Goal: Entertainment & Leisure: Consume media (video, audio)

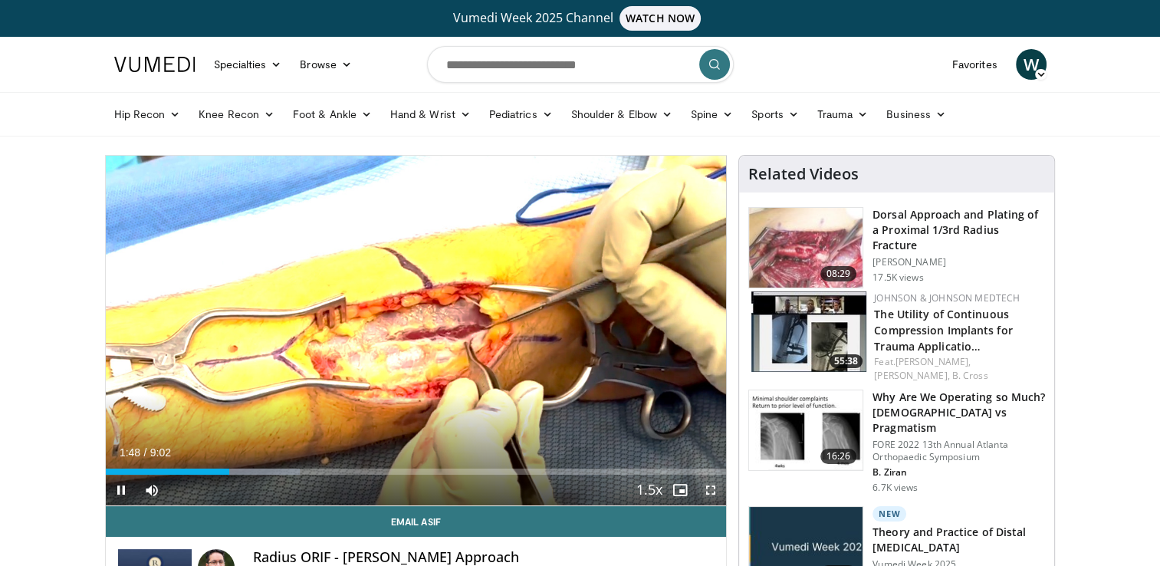
click at [719, 492] on span "Video Player" at bounding box center [710, 489] width 31 height 31
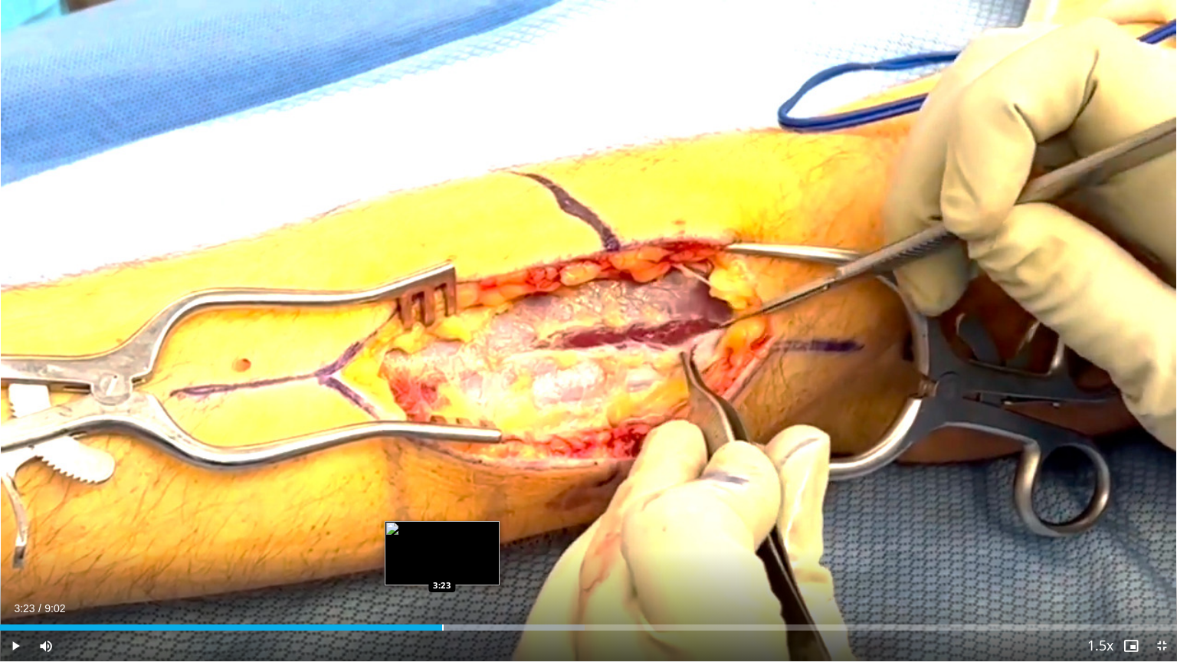
click at [441, 565] on div "Loaded : 49.68% 3:23 3:23" at bounding box center [588, 628] width 1177 height 6
click at [420, 565] on div "3:13" at bounding box center [210, 628] width 420 height 6
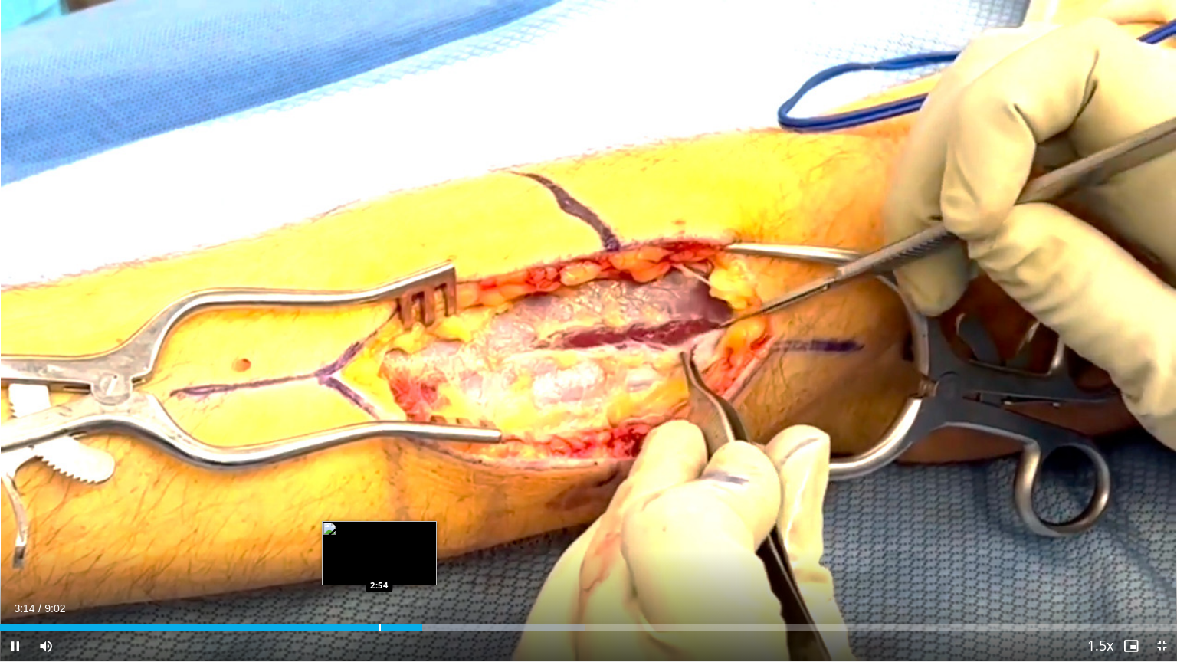
click at [379, 565] on div "Loaded : 49.68% 3:14 2:54" at bounding box center [588, 623] width 1177 height 15
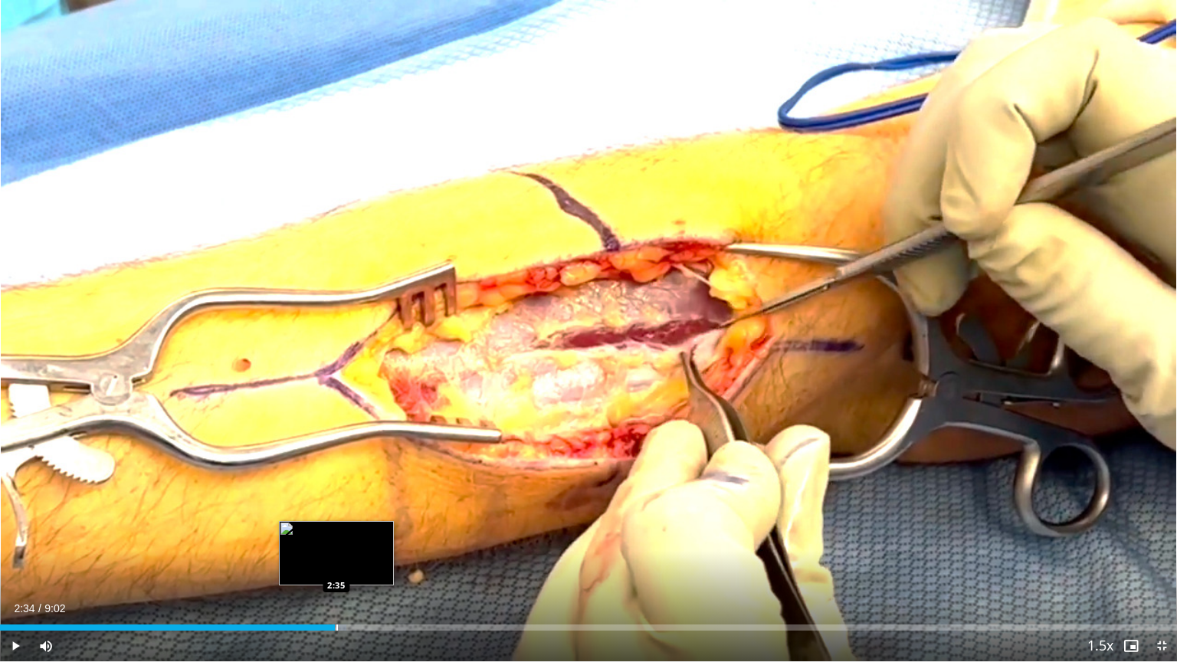
click at [334, 565] on div "2:34" at bounding box center [167, 628] width 335 height 6
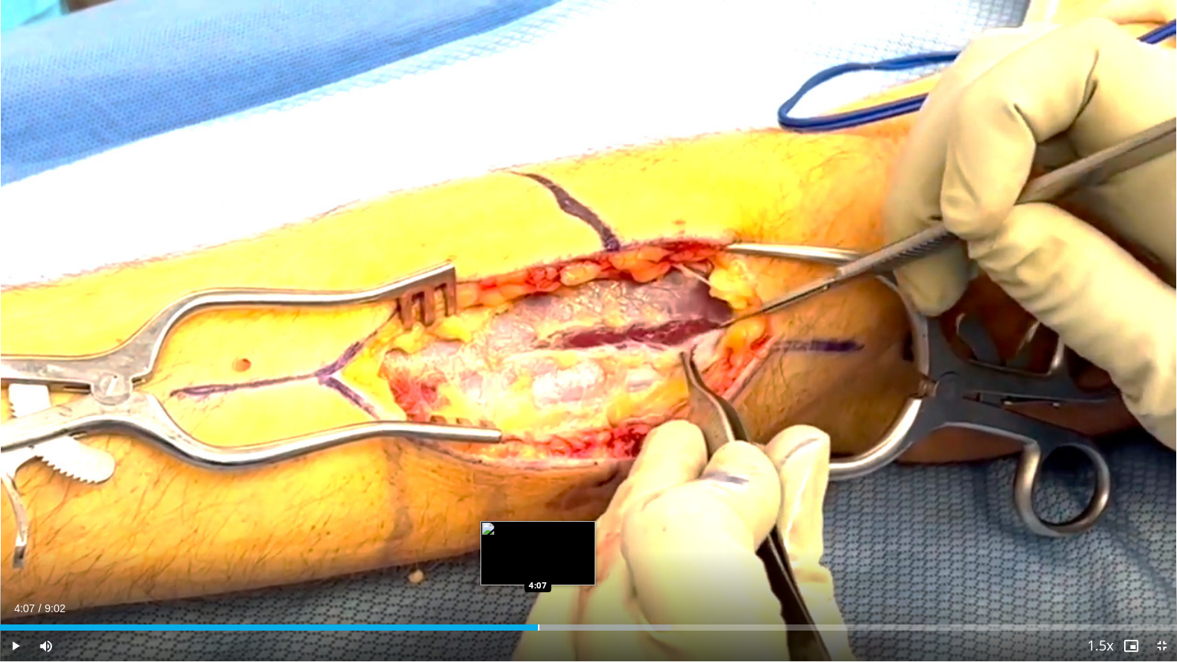
click at [538, 565] on div "Progress Bar" at bounding box center [539, 628] width 2 height 6
click at [525, 565] on div "4:09" at bounding box center [270, 628] width 540 height 6
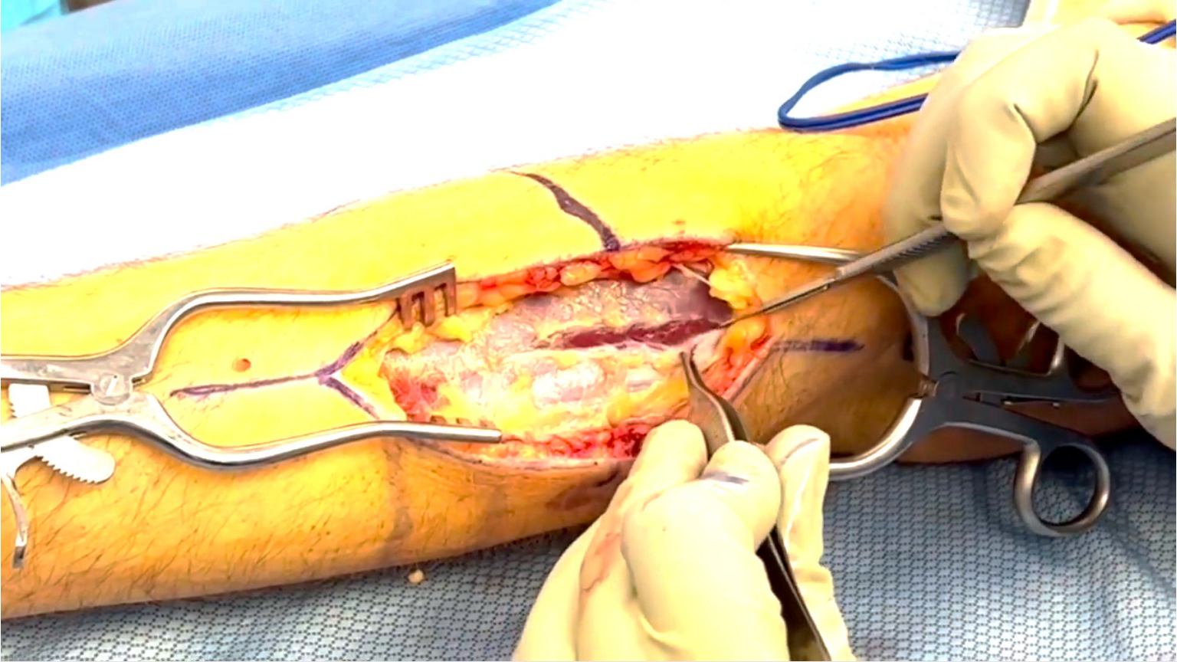
click at [819, 427] on div "10 seconds Tap to unmute" at bounding box center [588, 330] width 1177 height 661
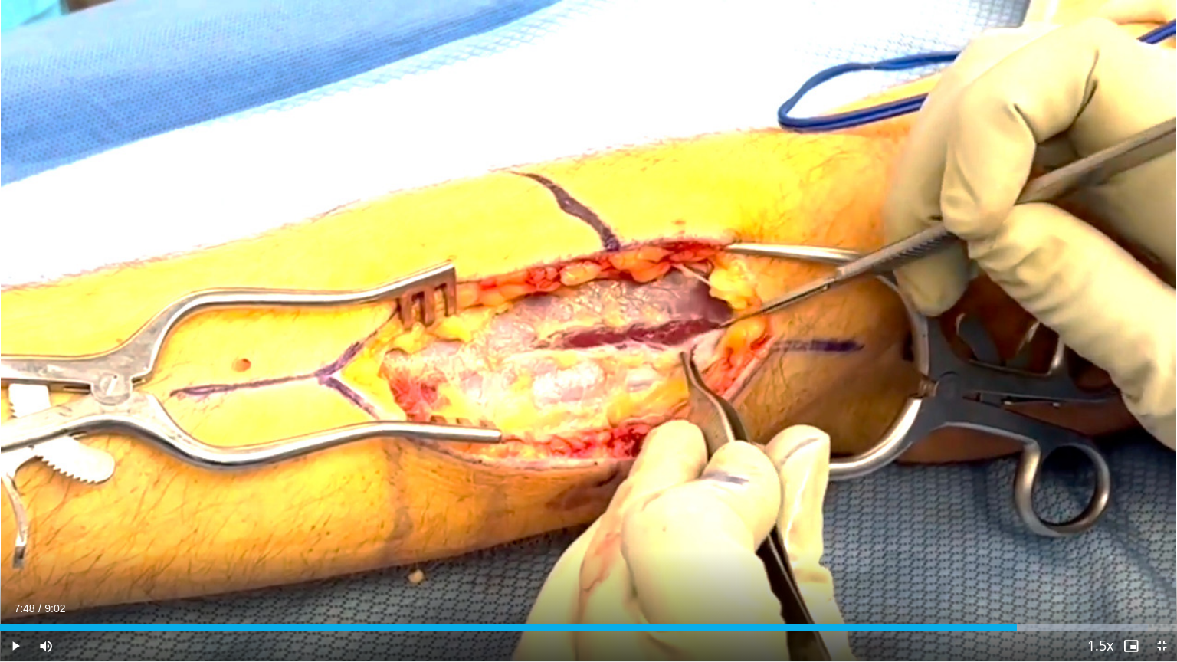
click at [819, 427] on div "10 seconds Tap to unmute" at bounding box center [588, 330] width 1177 height 661
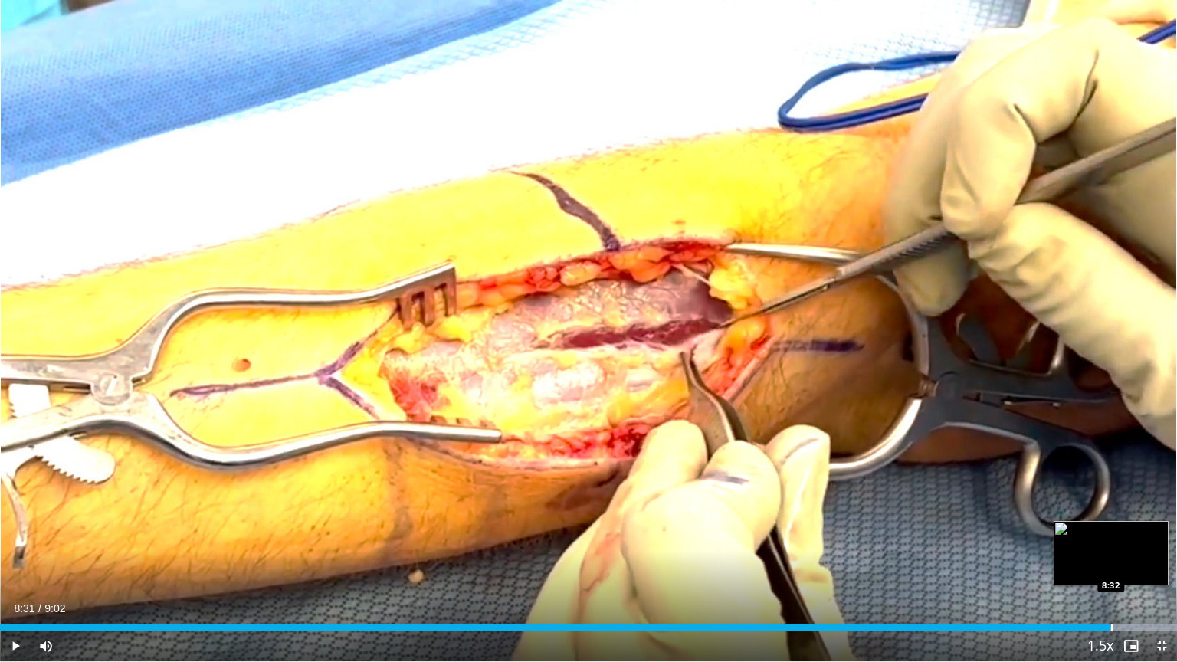
click at [1110, 565] on div "8:31" at bounding box center [555, 628] width 1111 height 6
click at [1080, 565] on div "Loaded : 100.00% 8:32 8:19" at bounding box center [588, 623] width 1177 height 15
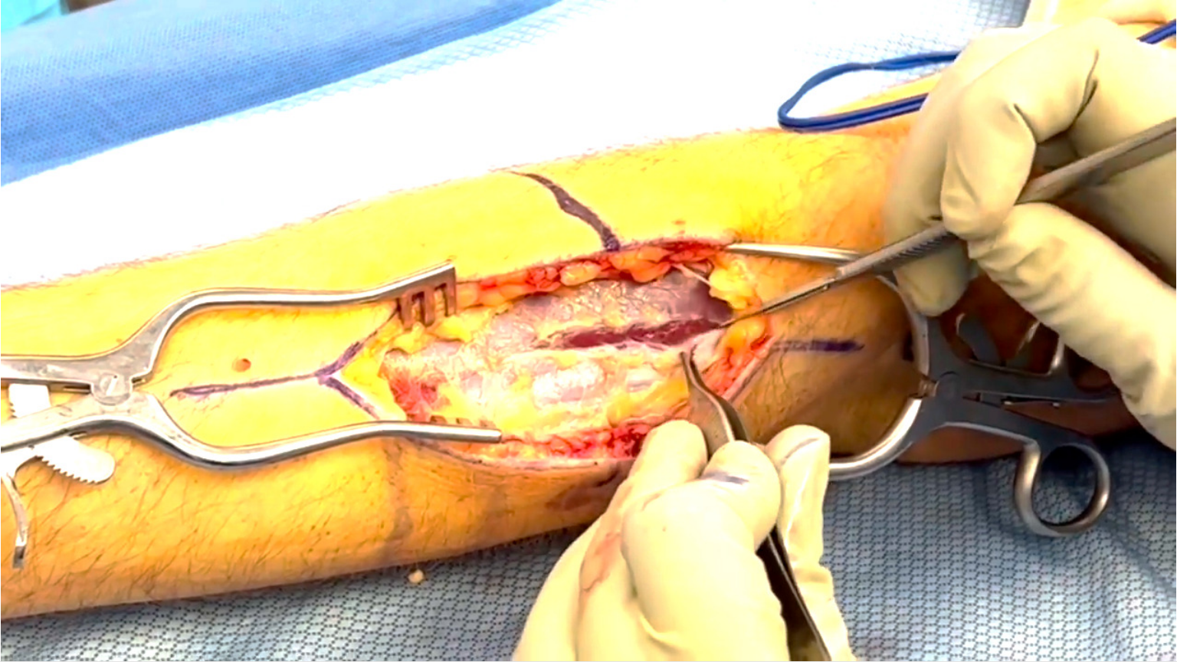
click at [1058, 565] on video-js "**********" at bounding box center [588, 331] width 1177 height 662
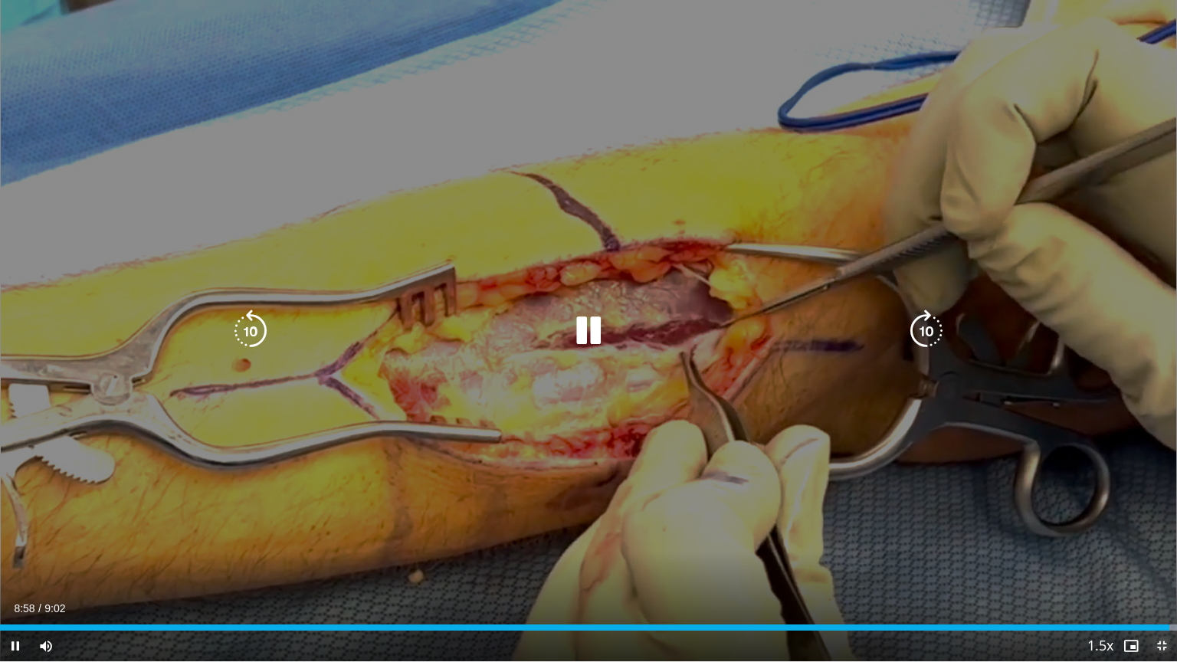
click at [1158, 565] on span "Video Player" at bounding box center [1162, 646] width 31 height 31
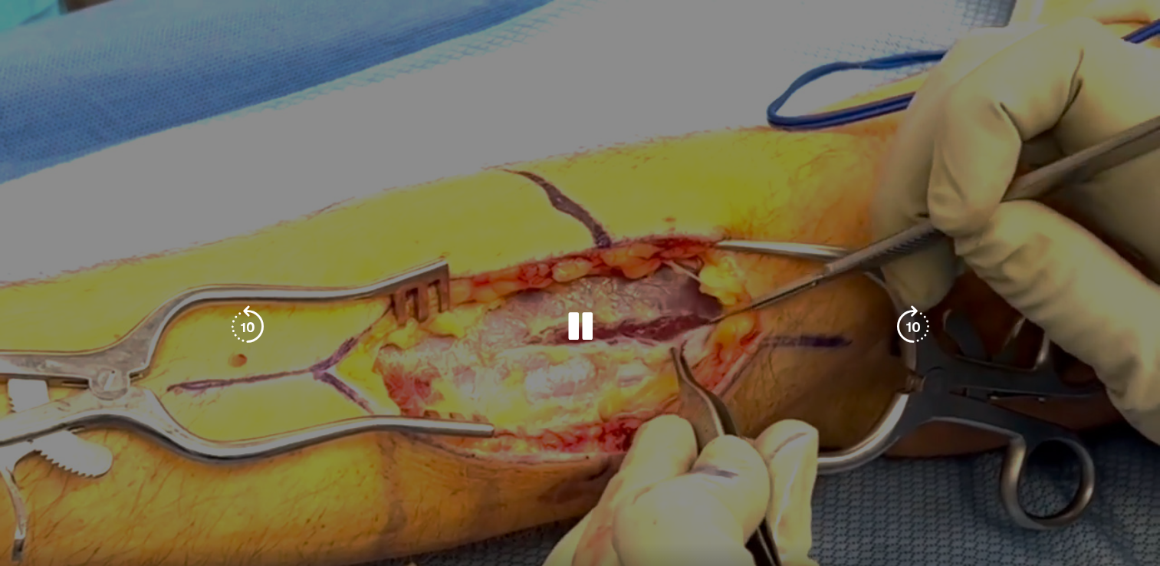
scroll to position [262, 0]
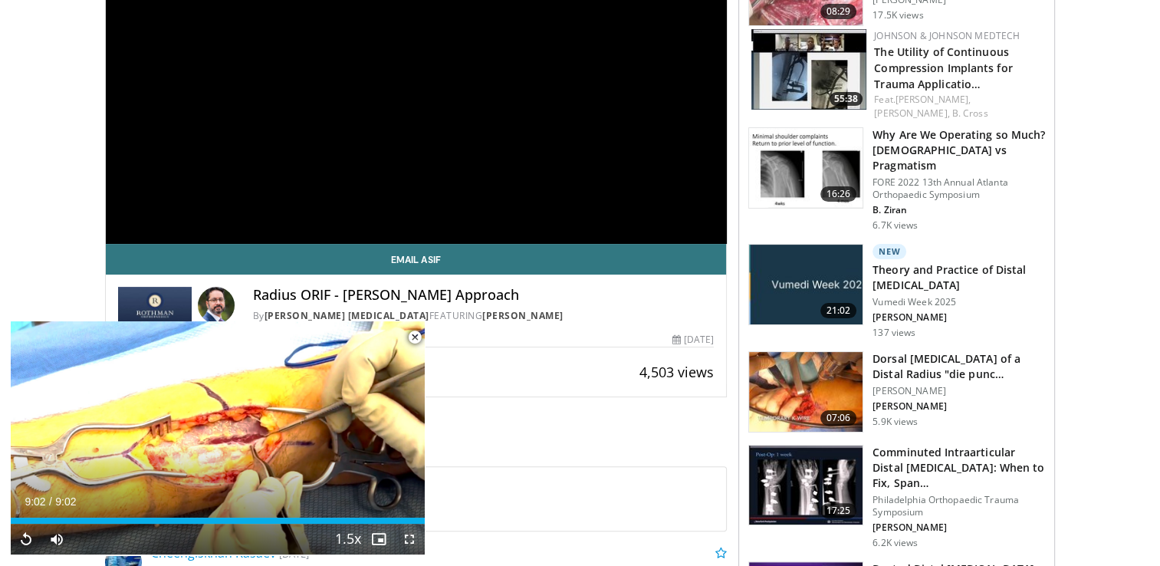
click at [414, 339] on span "Video Player" at bounding box center [414, 337] width 31 height 31
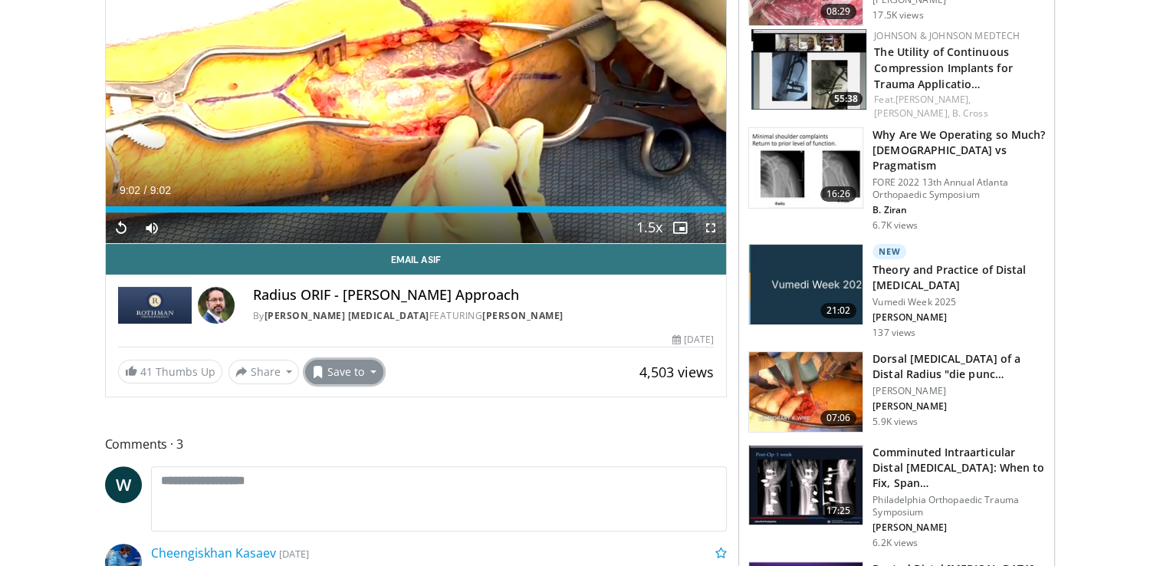
click at [353, 363] on button "Save to" at bounding box center [344, 371] width 78 height 25
click at [433, 347] on div "Email Asif [PERSON_NAME] - [PERSON_NAME] Approach By [PERSON_NAME] [MEDICAL_DAT…" at bounding box center [416, 314] width 621 height 140
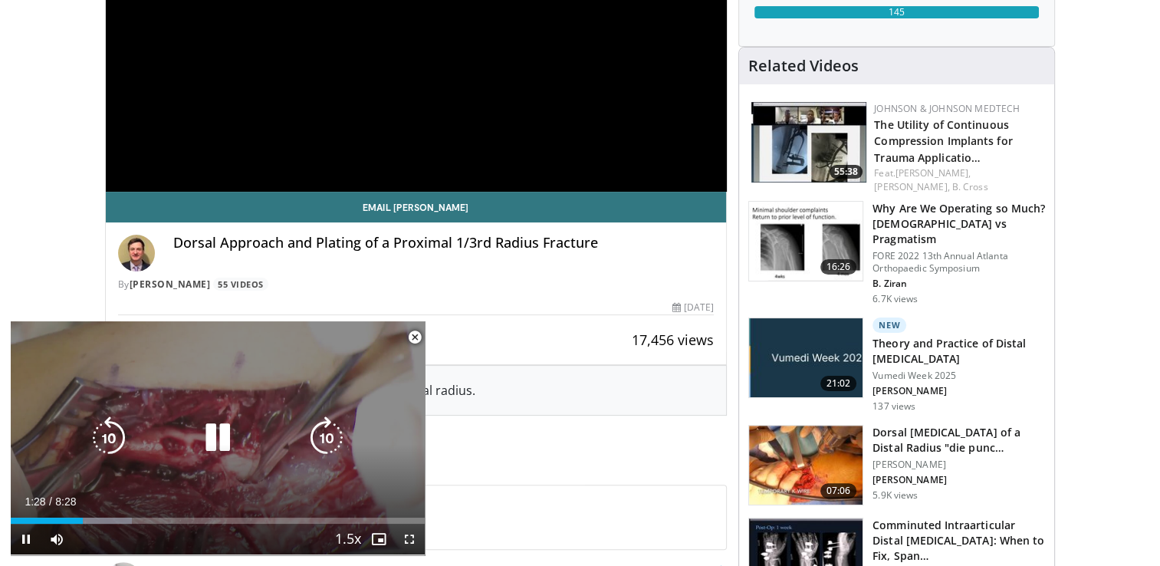
scroll to position [343, 0]
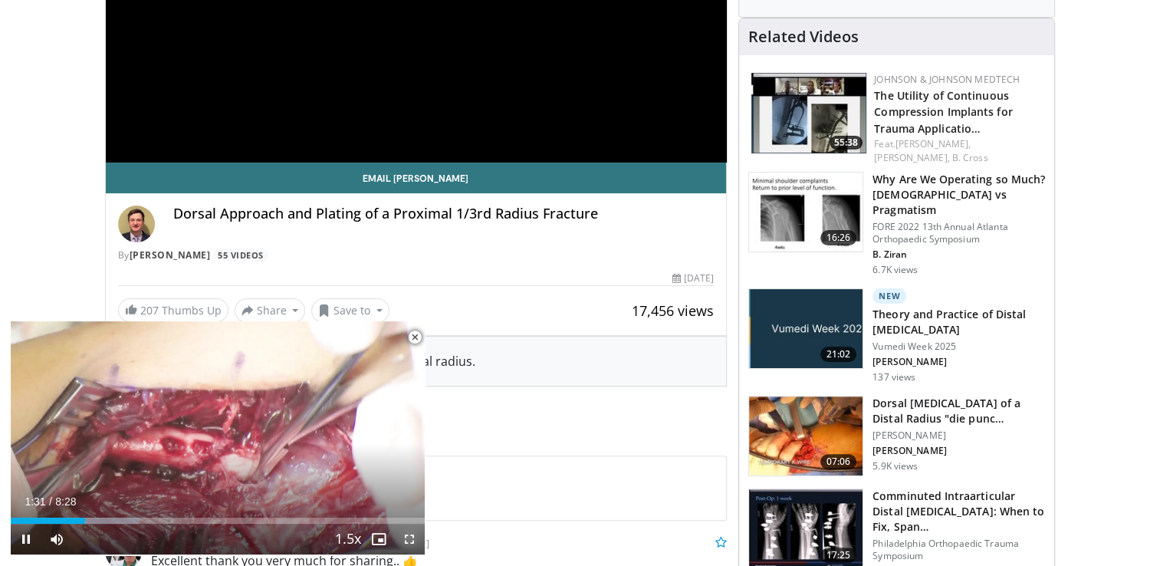
click at [407, 542] on span "Video Player" at bounding box center [409, 538] width 31 height 31
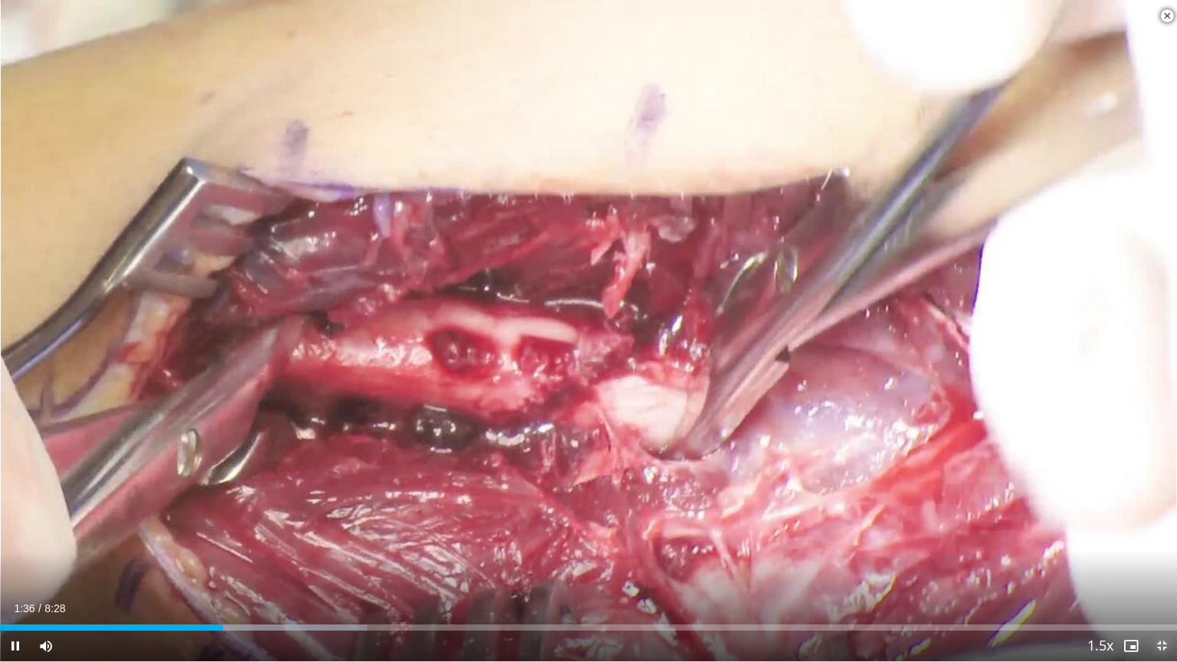
click at [1152, 565] on span "Video Player" at bounding box center [1162, 646] width 31 height 31
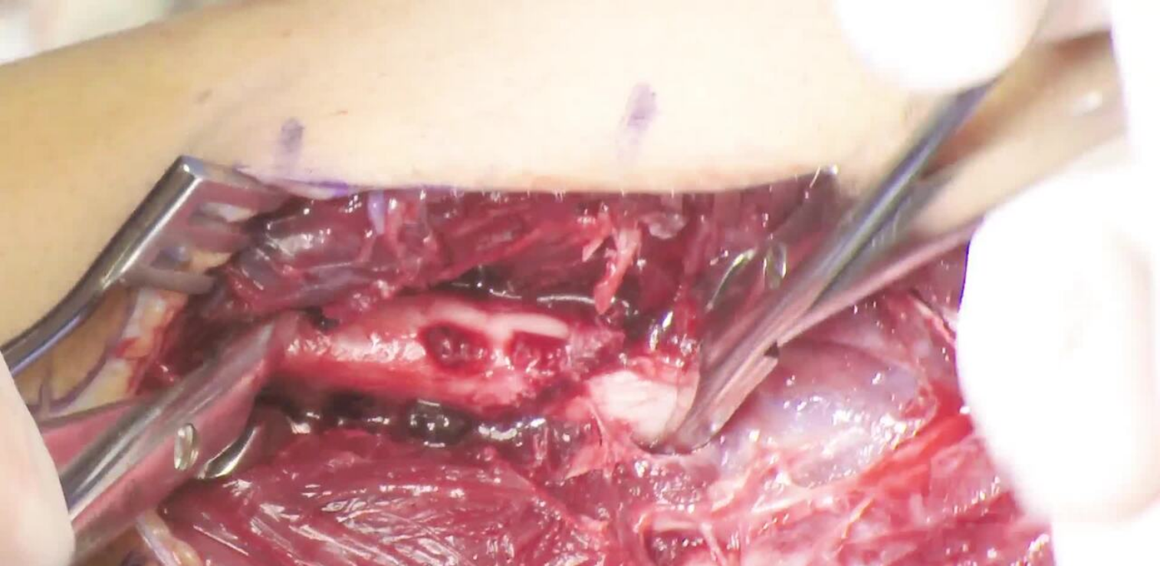
scroll to position [179, 0]
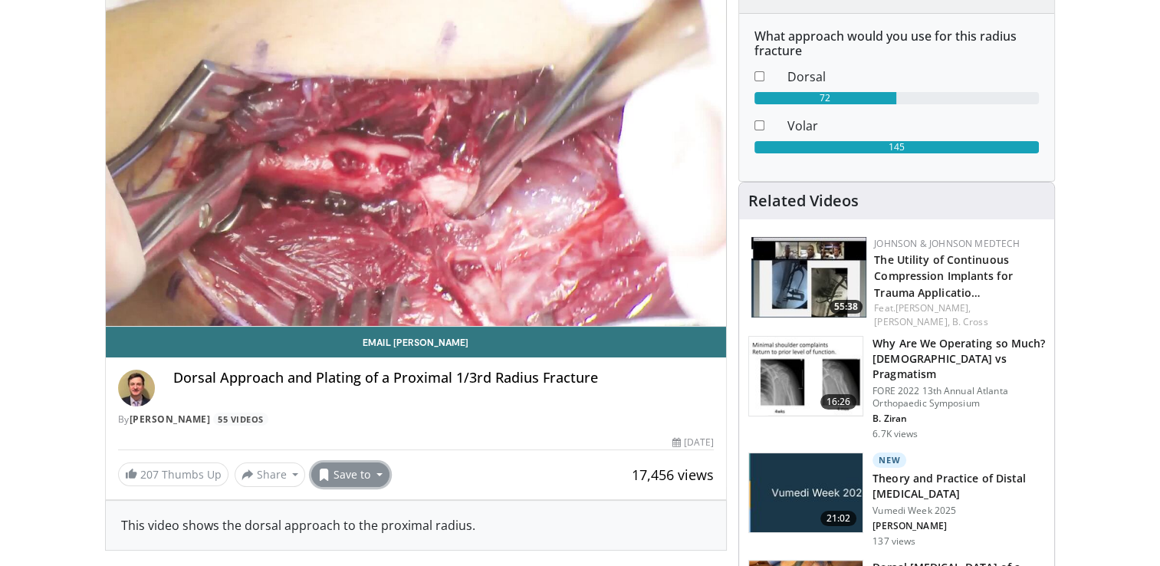
click at [376, 480] on button "Save to" at bounding box center [350, 474] width 78 height 25
click at [377, 504] on span "Add to Favorites" at bounding box center [377, 506] width 94 height 17
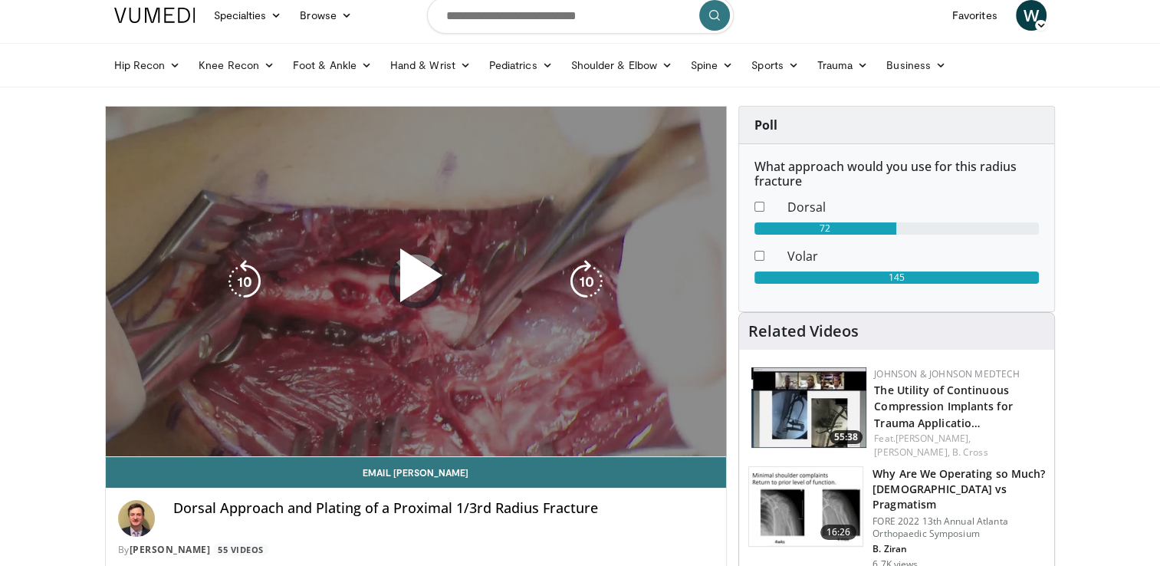
scroll to position [49, 0]
click at [415, 281] on span "Video Player" at bounding box center [415, 281] width 0 height 0
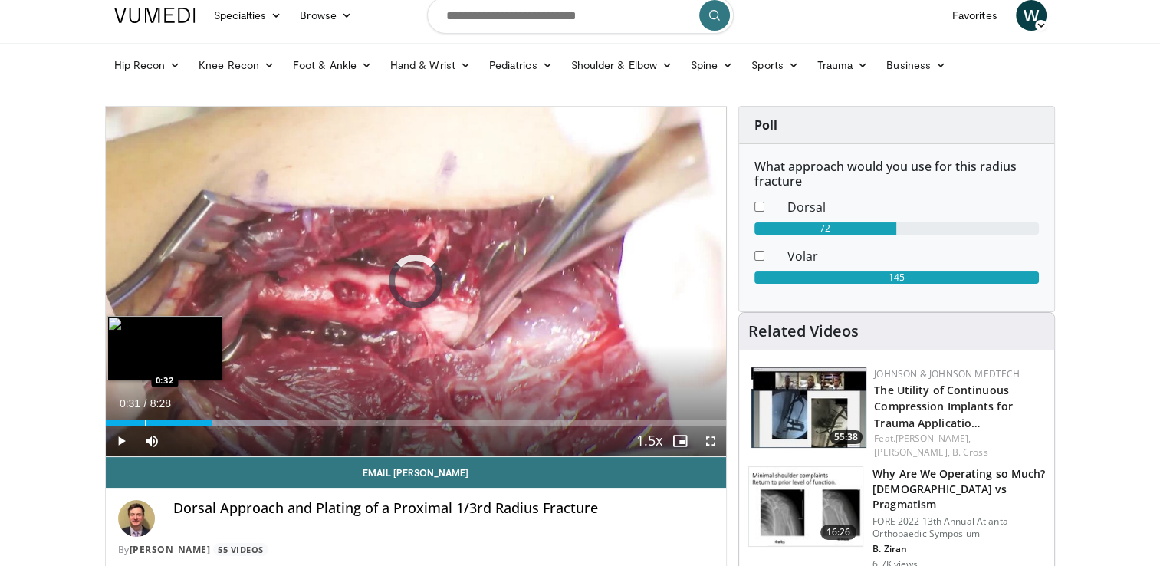
click at [143, 415] on div "Loaded : 29.25% 1:27 0:32" at bounding box center [416, 418] width 621 height 15
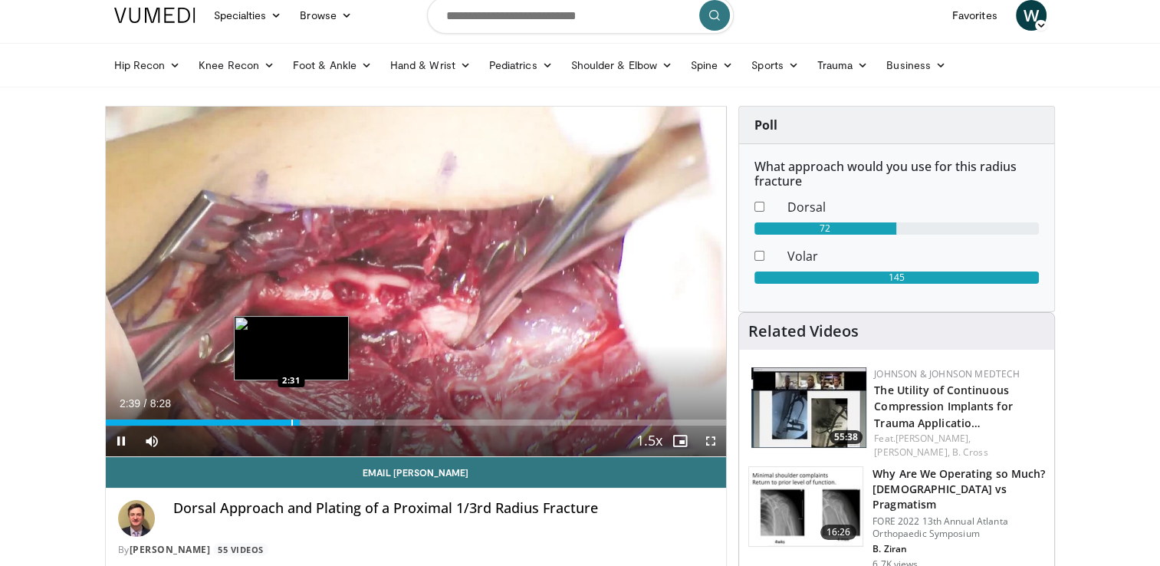
click at [291, 423] on div "Progress Bar" at bounding box center [292, 422] width 2 height 6
click at [288, 423] on div "2:32" at bounding box center [199, 422] width 187 height 6
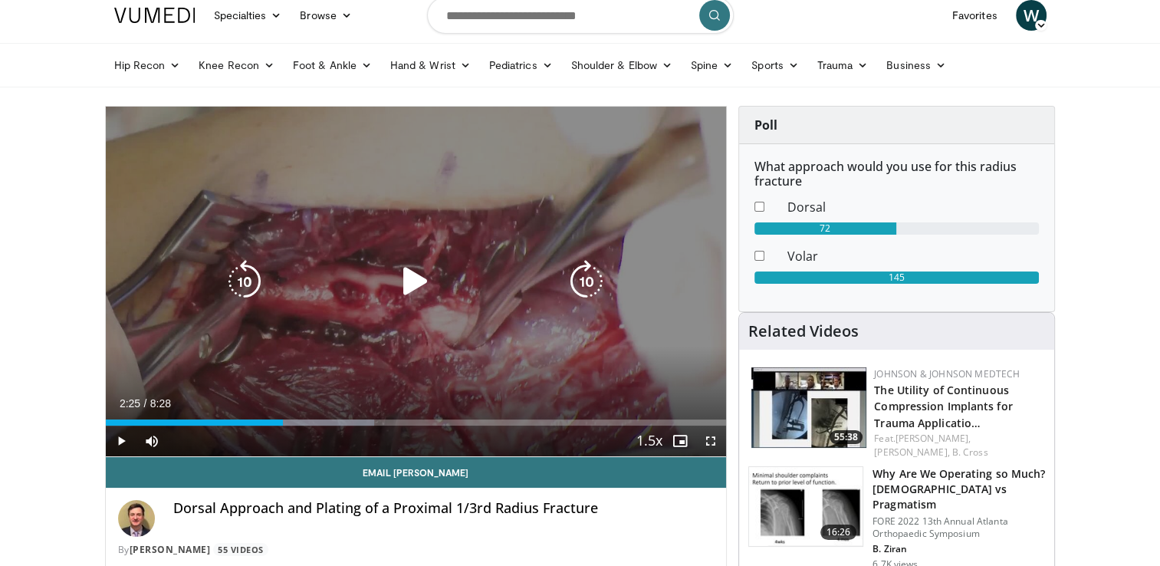
click at [282, 423] on div "2:25" at bounding box center [195, 422] width 178 height 6
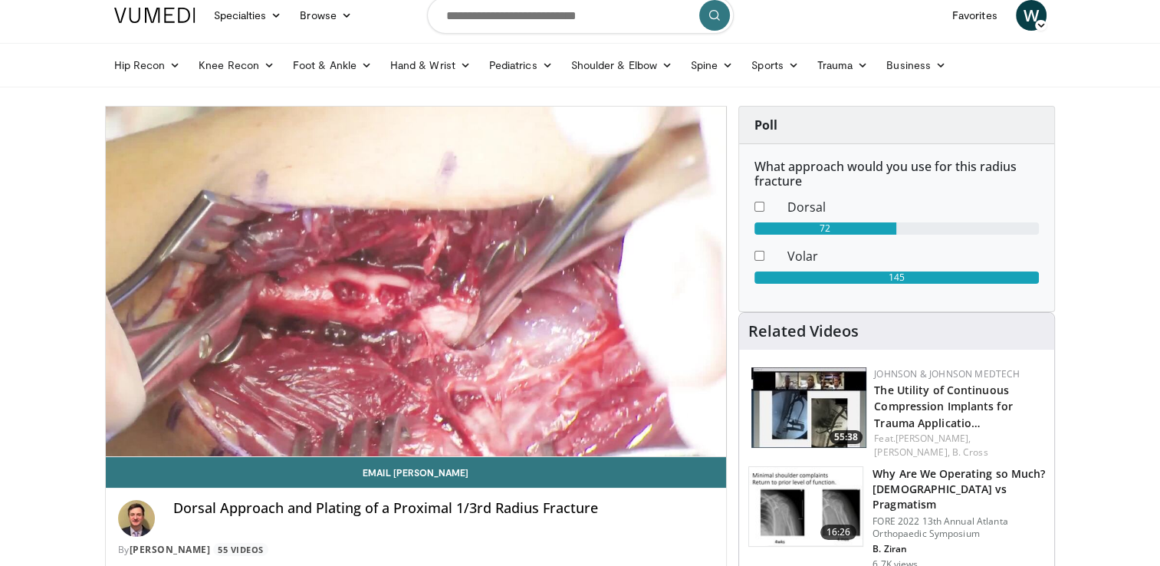
click at [0, 268] on html "Vumedi Week 2025 Channel WATCH NOW Specialties Adult & Family Medicine Allergy,…" at bounding box center [580, 234] width 1160 height 566
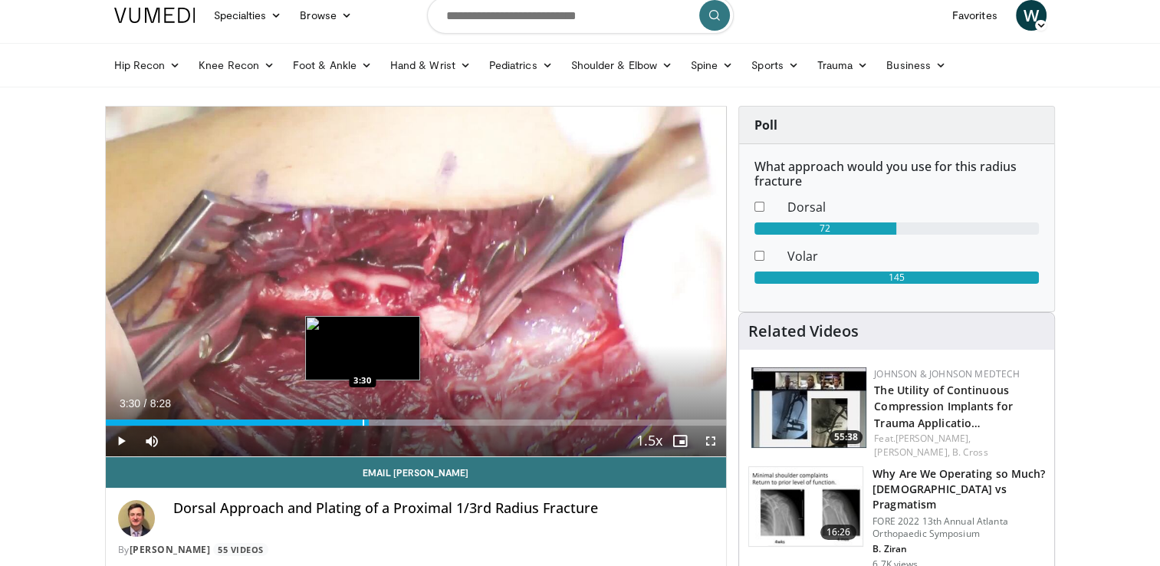
click at [363, 421] on div "Progress Bar" at bounding box center [364, 422] width 2 height 6
click at [357, 421] on div "Loaded : 54.61% 3:26 3:27" at bounding box center [416, 422] width 621 height 6
click at [349, 421] on video-js "**********" at bounding box center [416, 282] width 621 height 350
click at [354, 422] on div "Progress Bar" at bounding box center [355, 422] width 2 height 6
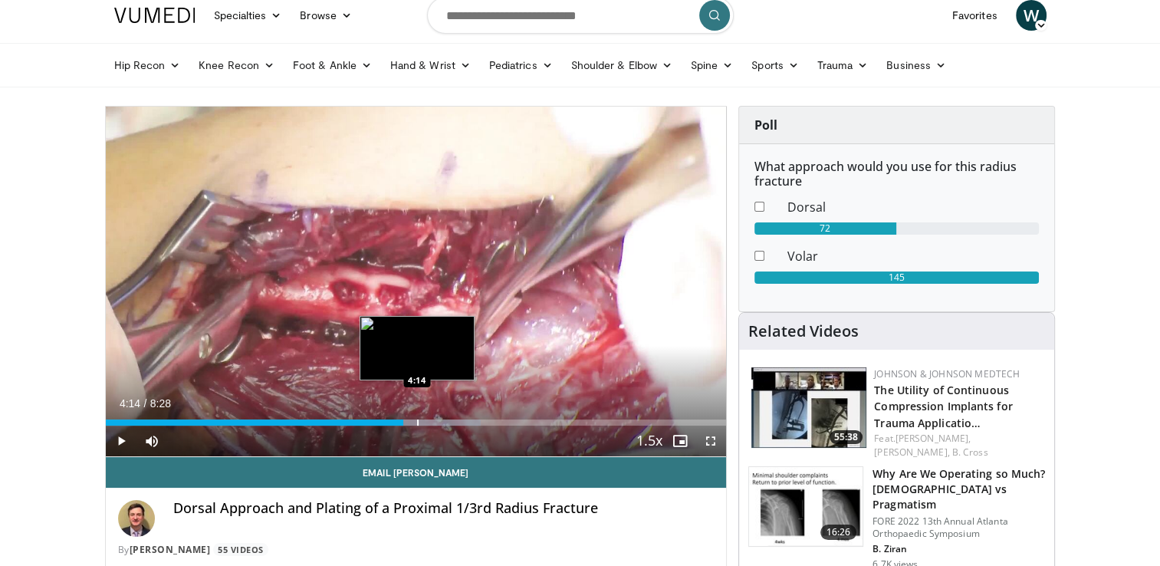
click at [417, 421] on div "Progress Bar" at bounding box center [418, 422] width 2 height 6
click at [442, 423] on div "Progress Bar" at bounding box center [443, 422] width 2 height 6
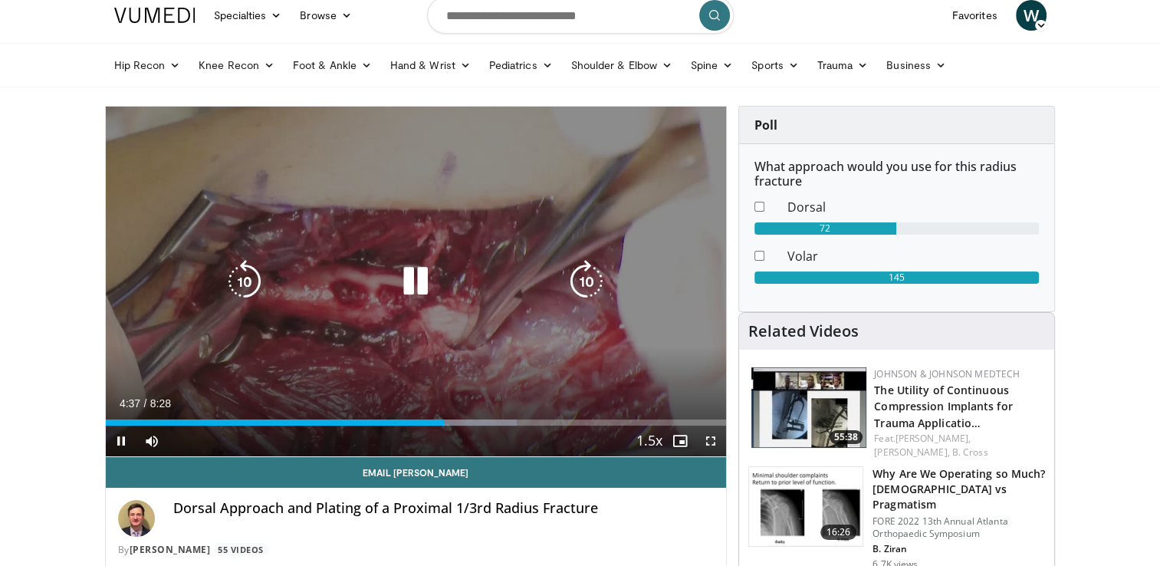
click at [461, 423] on div "Progress Bar" at bounding box center [461, 422] width 111 height 6
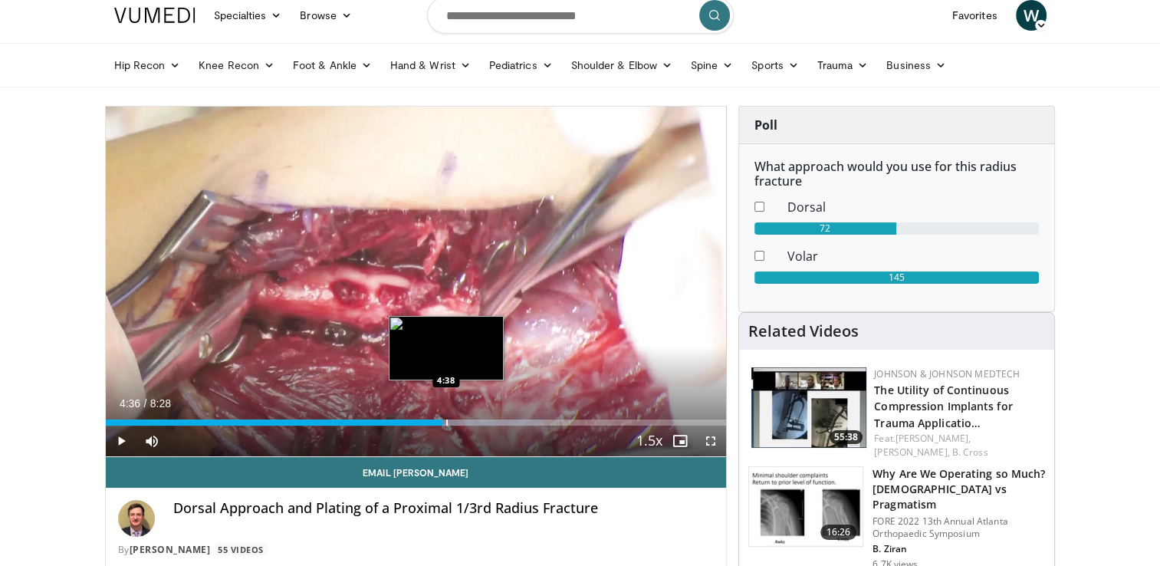
click at [442, 420] on div "Loaded : 70.22% 4:36 4:38" at bounding box center [416, 422] width 621 height 6
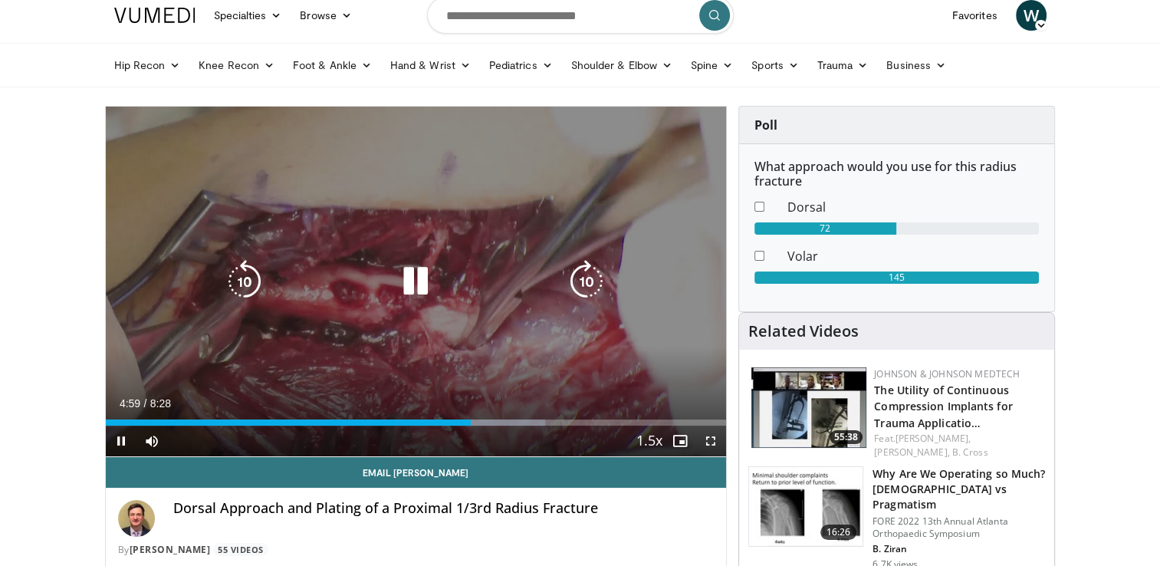
click at [450, 271] on div "Video Player" at bounding box center [415, 281] width 372 height 31
click at [429, 275] on icon "Video Player" at bounding box center [415, 281] width 43 height 43
